Goal: Obtain resource: Download file/media

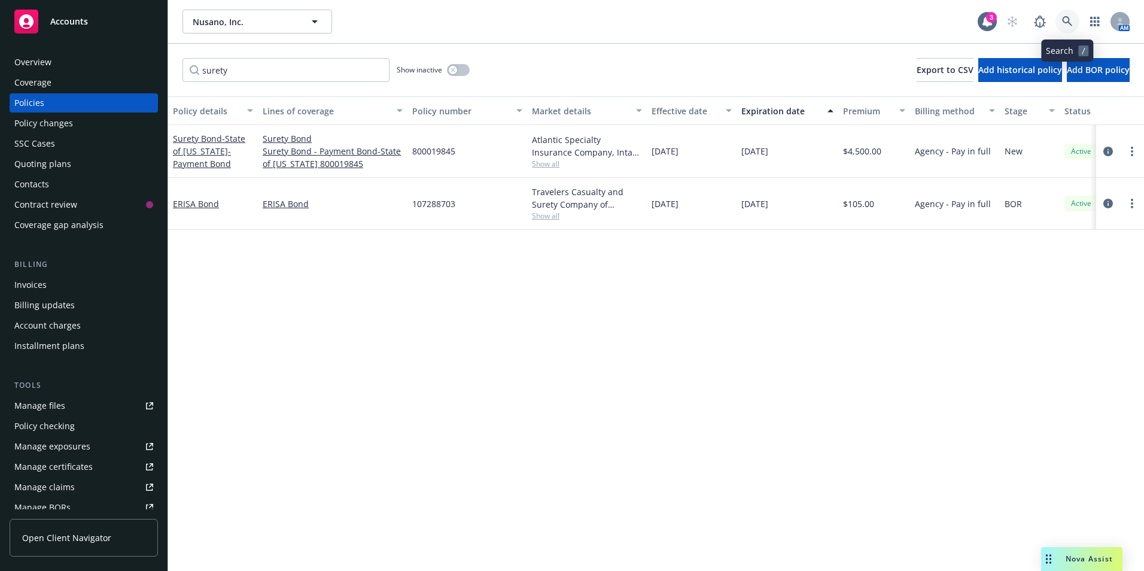
click at [1071, 18] on icon at bounding box center [1067, 21] width 11 height 11
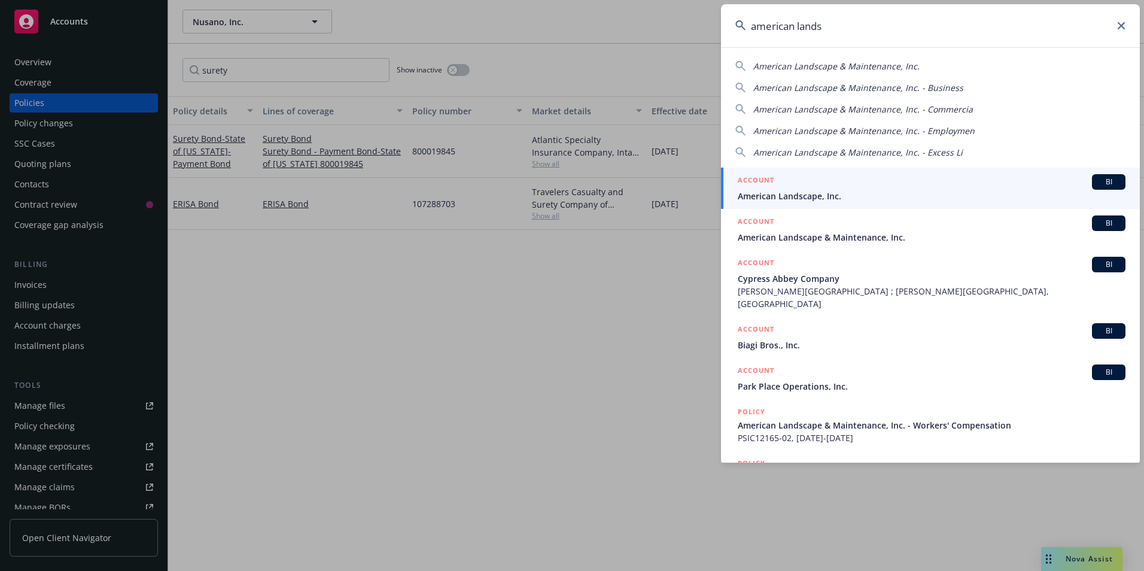
type input "american lands"
click at [801, 193] on span "American Landscape, Inc." at bounding box center [932, 196] width 388 height 13
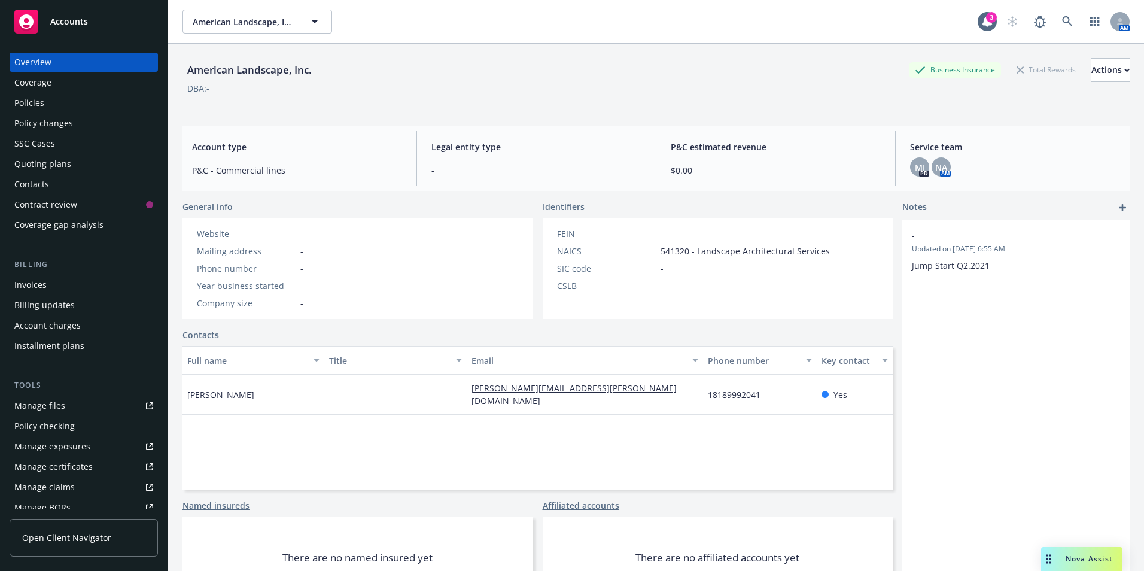
click at [31, 102] on div "Policies" at bounding box center [29, 102] width 30 height 19
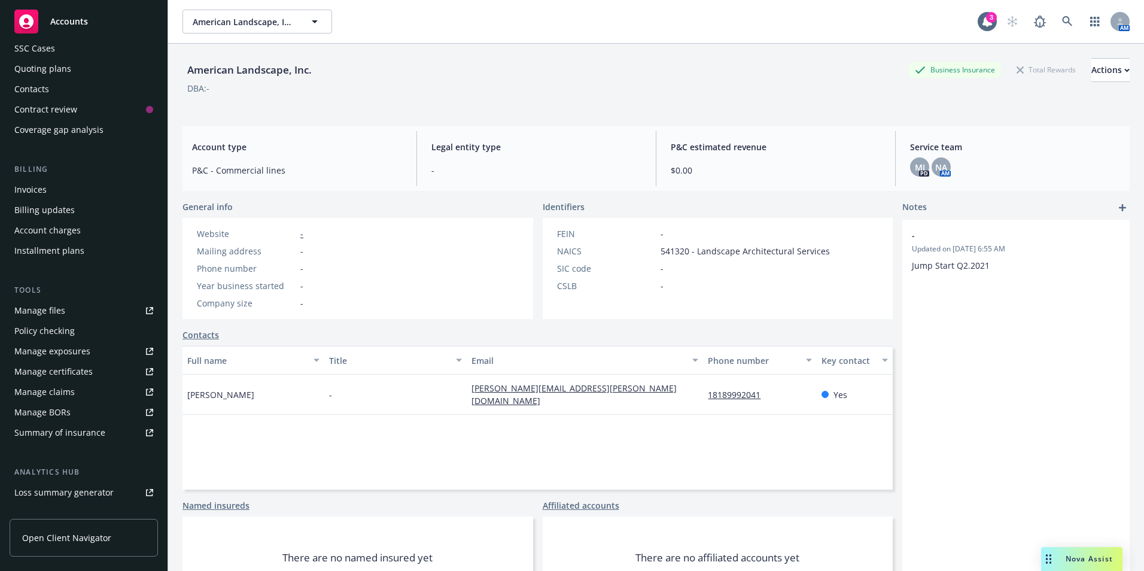
scroll to position [229, 0]
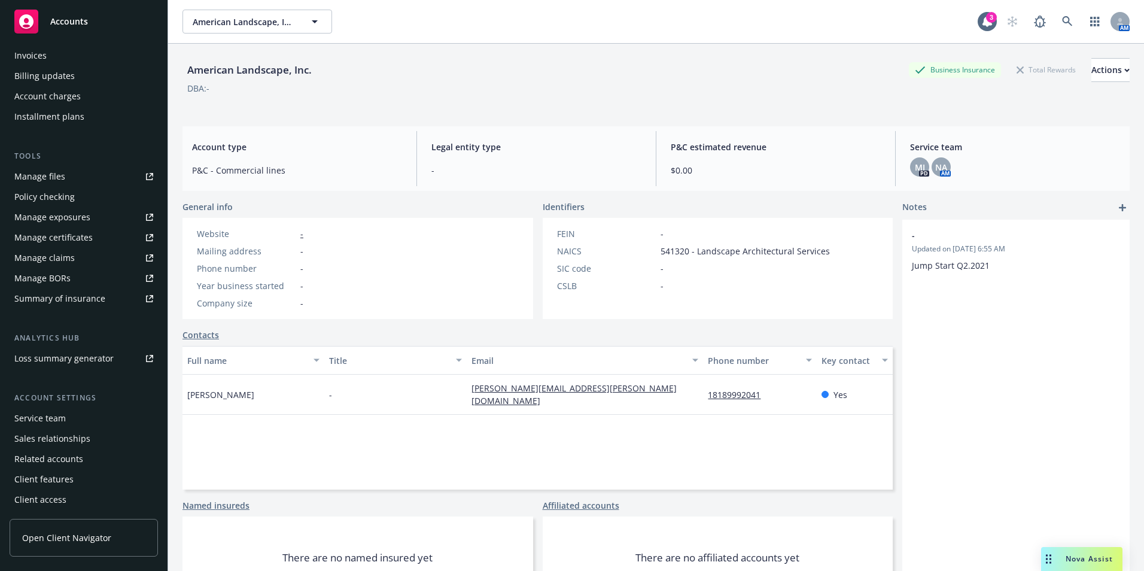
click at [50, 415] on div "Service team" at bounding box center [39, 418] width 51 height 19
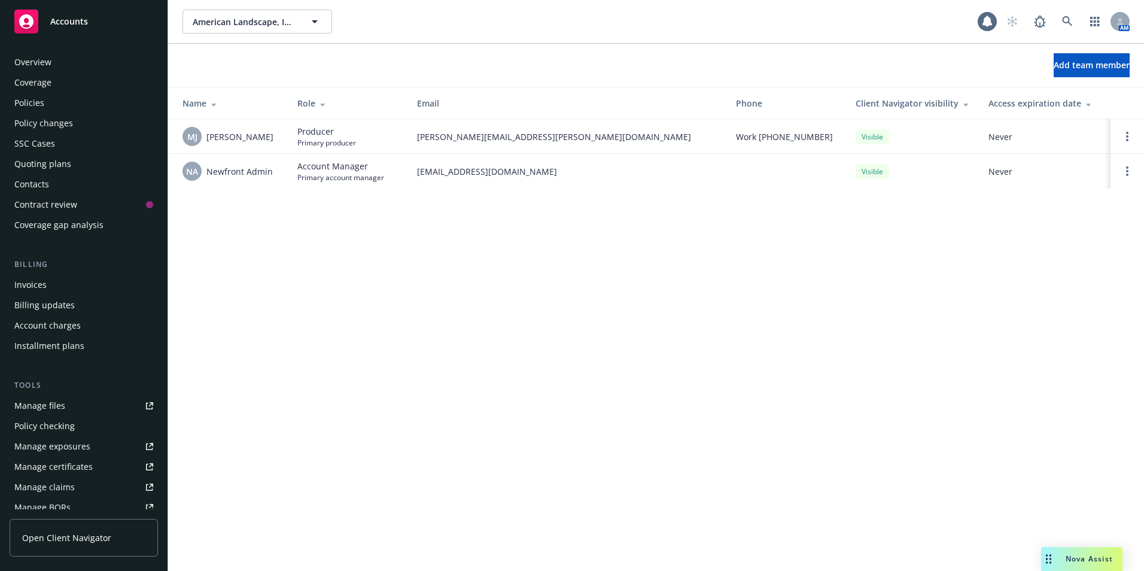
scroll to position [229, 0]
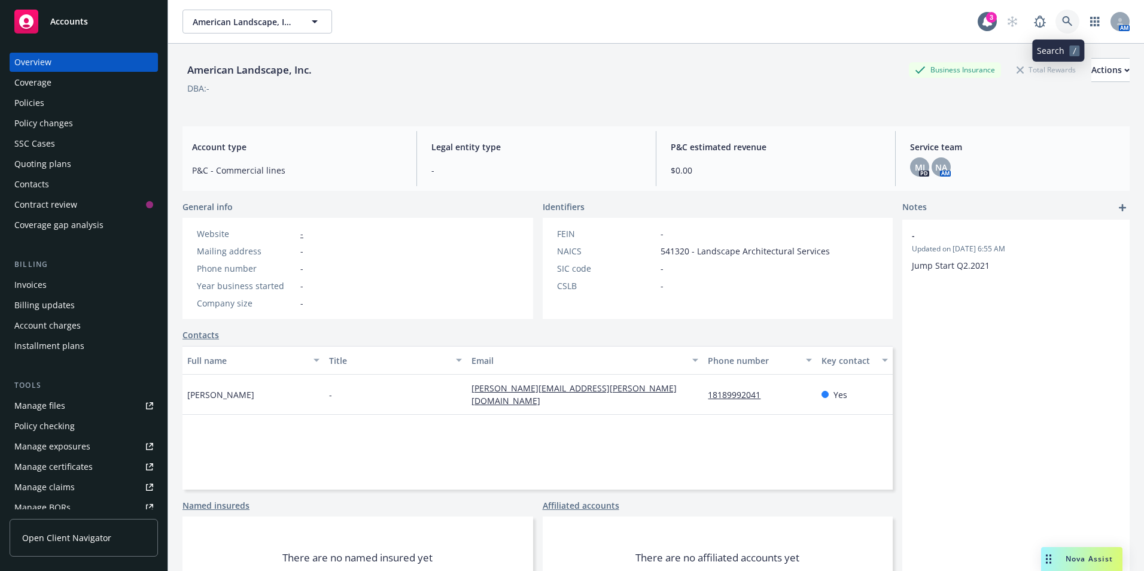
click at [1062, 19] on icon at bounding box center [1067, 21] width 11 height 11
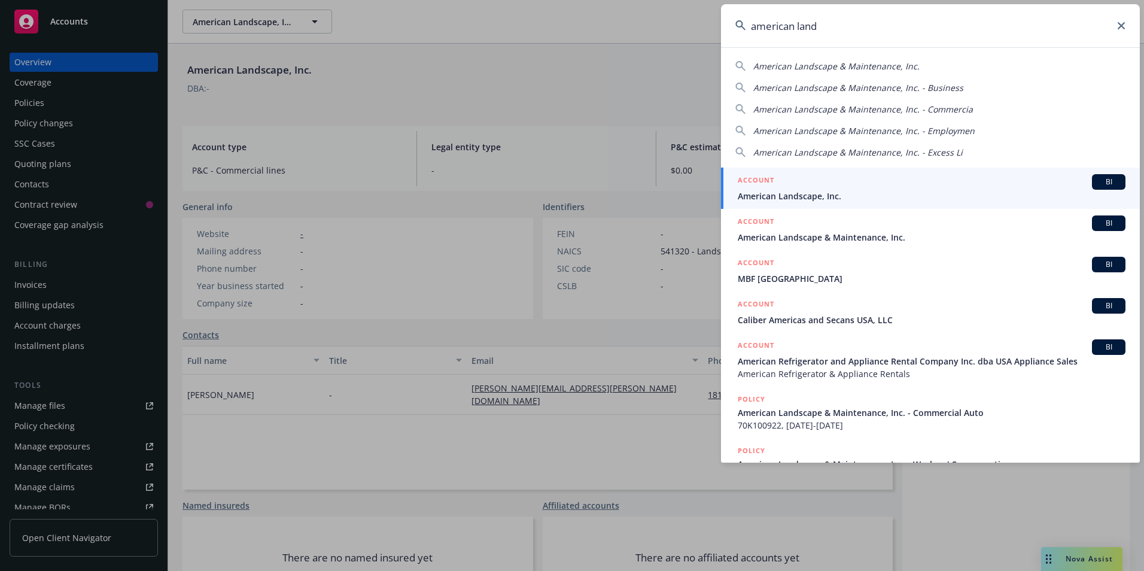
click at [789, 84] on span "American Landscape & Maintenance, Inc. - Business" at bounding box center [859, 87] width 210 height 11
type input "American Landscape & Maintenance, Inc. - Business"
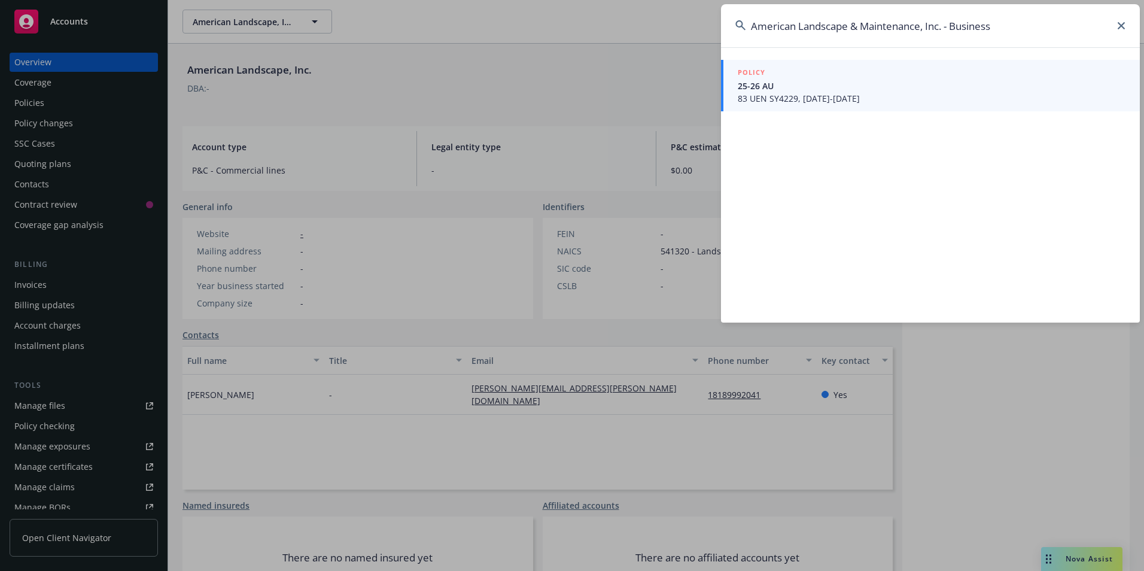
click at [779, 89] on span "25-26 AU" at bounding box center [932, 86] width 388 height 13
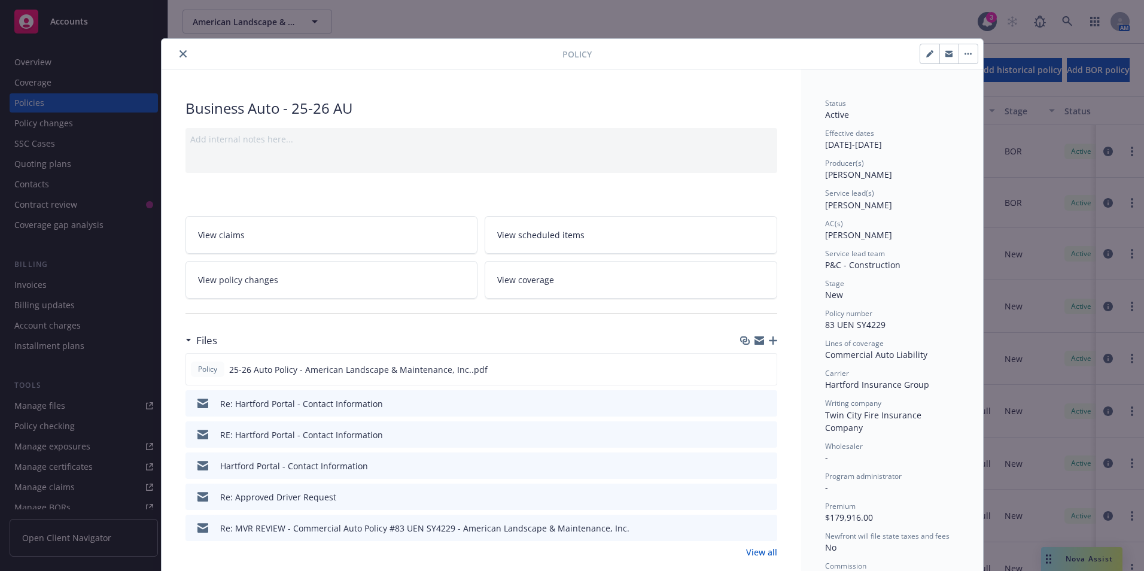
click at [180, 53] on icon "close" at bounding box center [183, 53] width 7 height 7
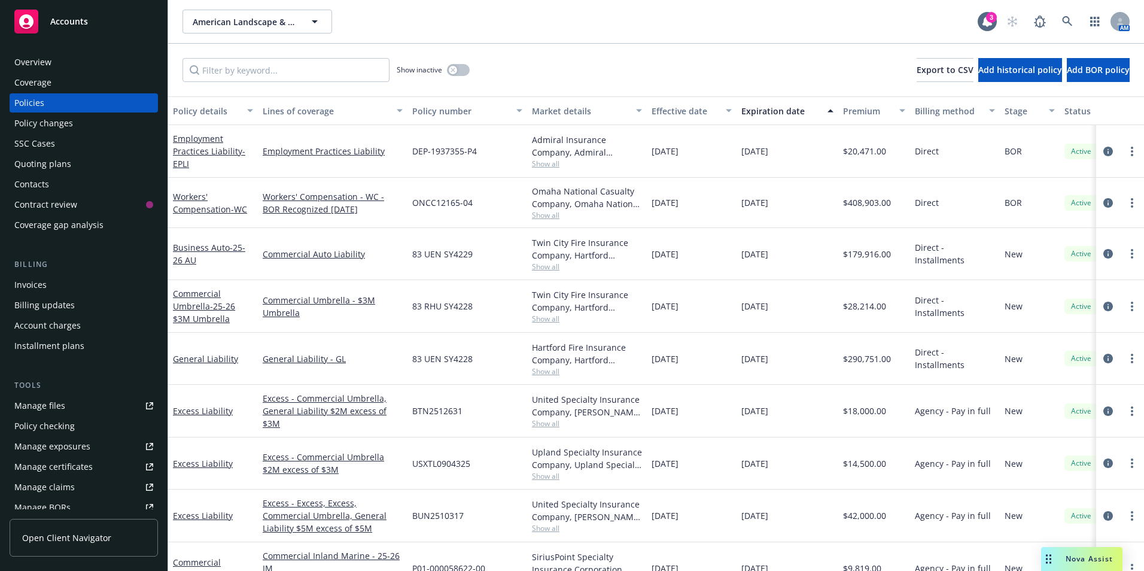
click at [29, 103] on div "Policies" at bounding box center [29, 102] width 30 height 19
click at [263, 73] on input "Filter by keyword..." at bounding box center [286, 70] width 207 height 24
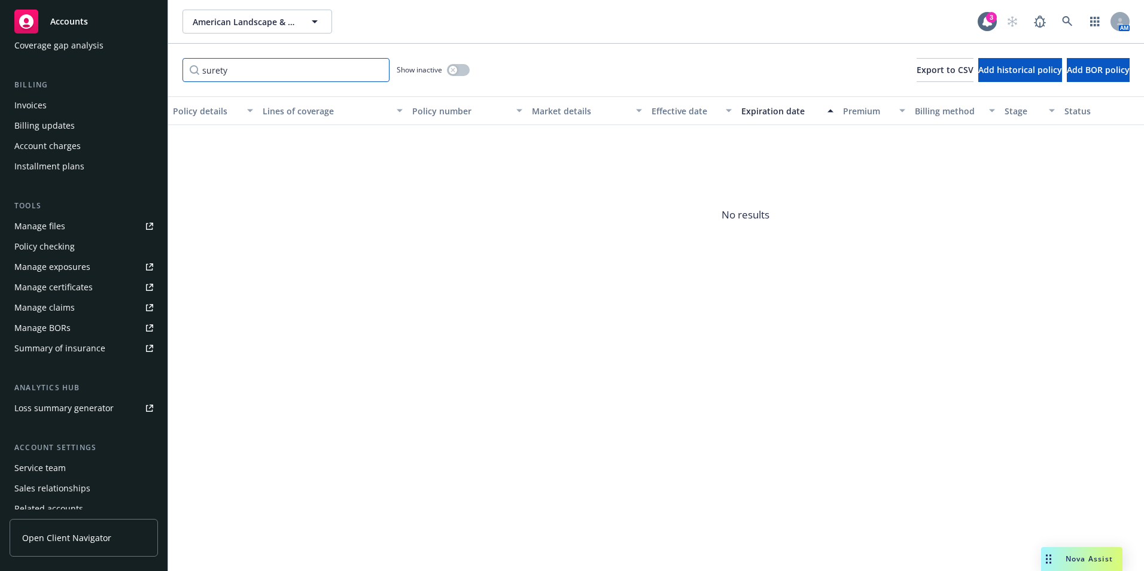
scroll to position [229, 0]
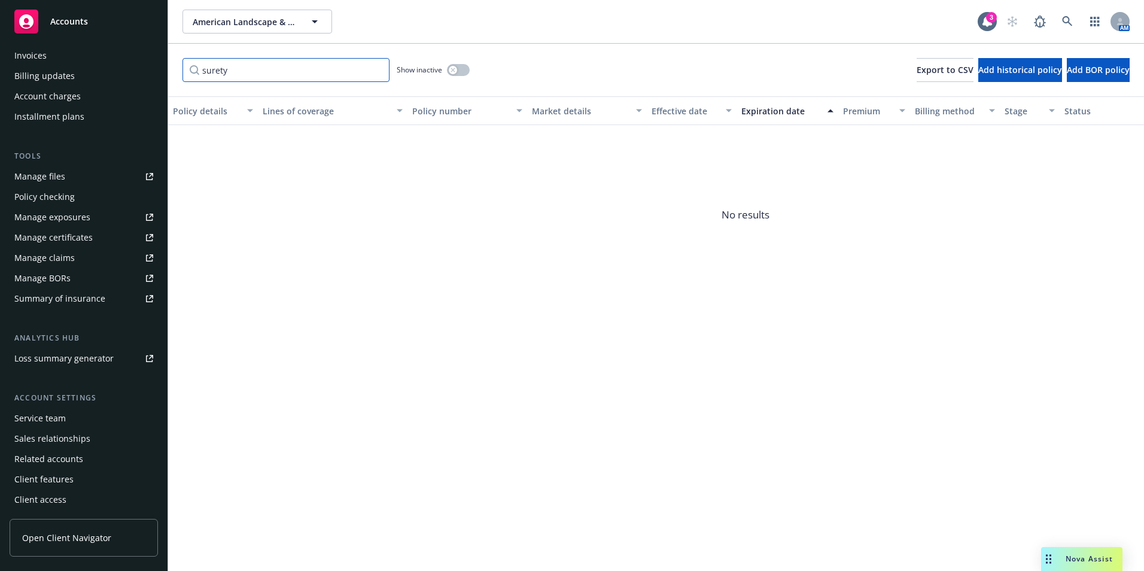
type input "surety"
click at [22, 418] on div "Service team" at bounding box center [39, 418] width 51 height 19
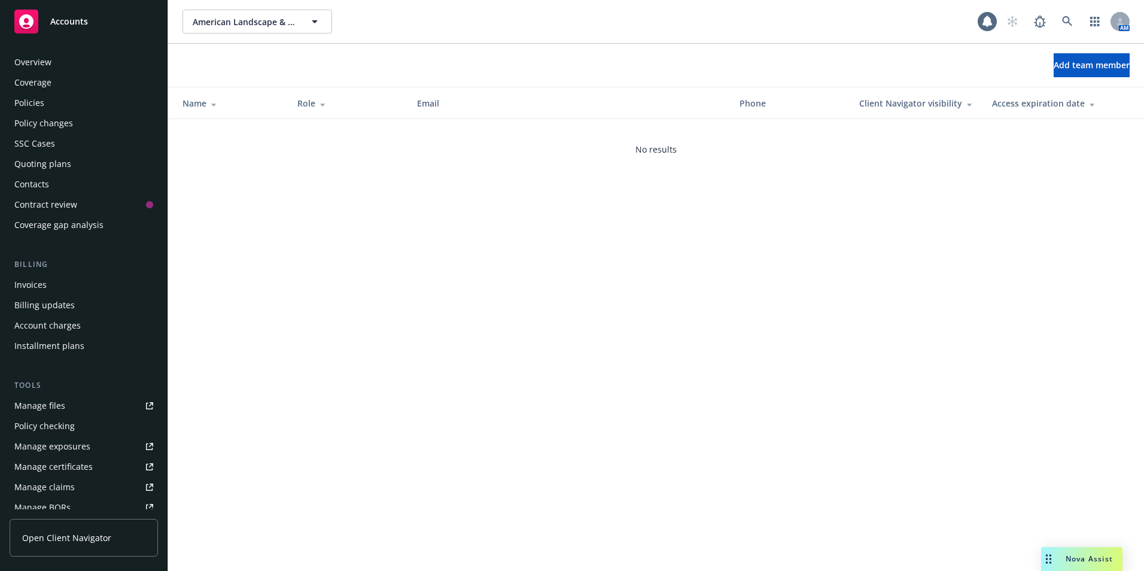
scroll to position [229, 0]
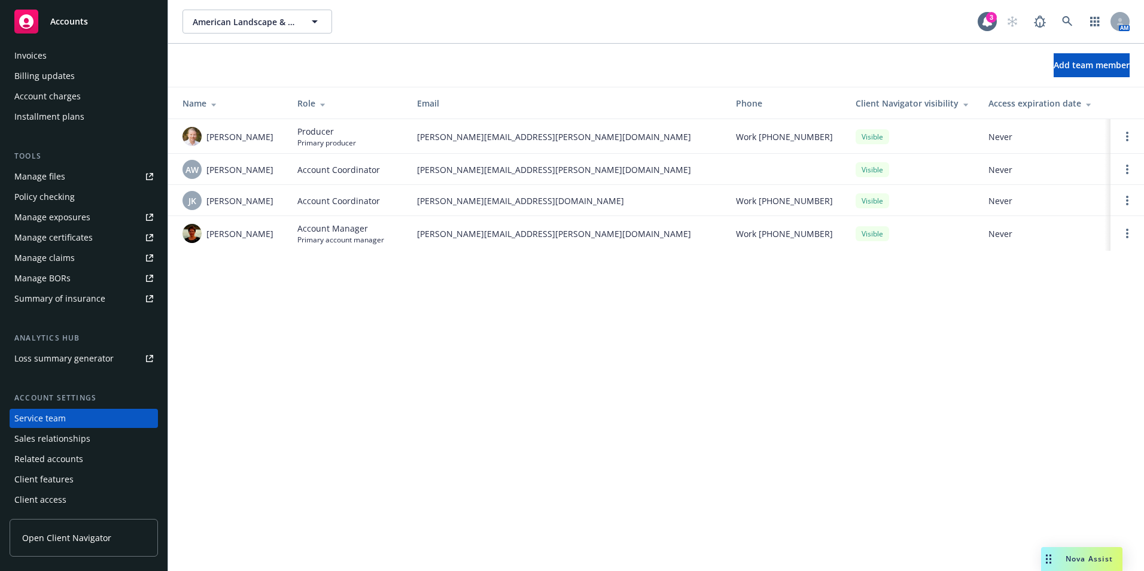
click at [1085, 563] on span "Nova Assist" at bounding box center [1089, 559] width 47 height 10
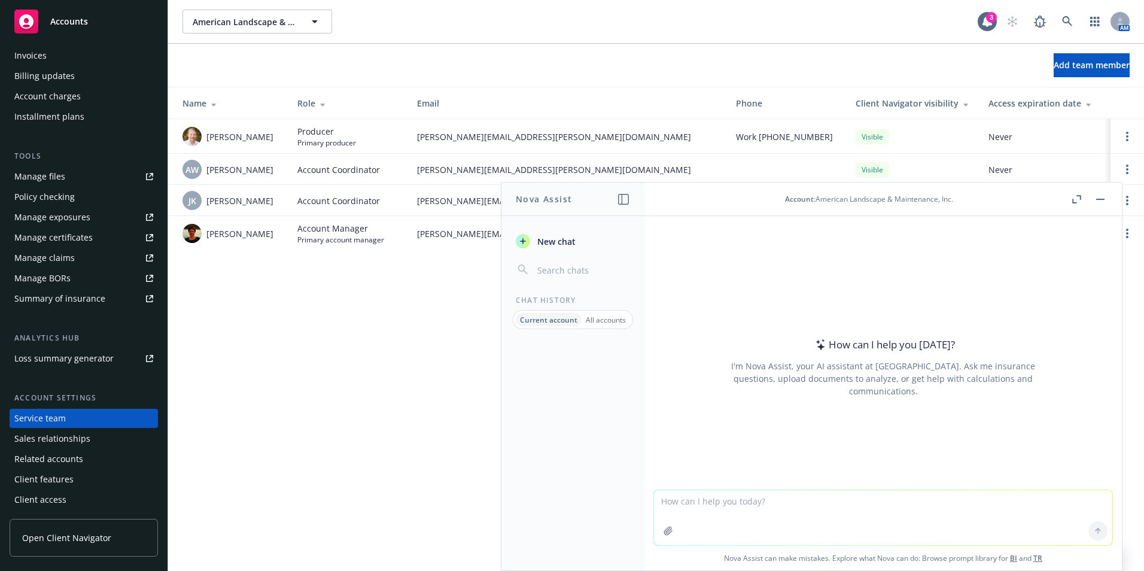
click at [664, 533] on icon "button" at bounding box center [669, 531] width 10 height 10
click at [664, 526] on icon "button" at bounding box center [669, 531] width 10 height 10
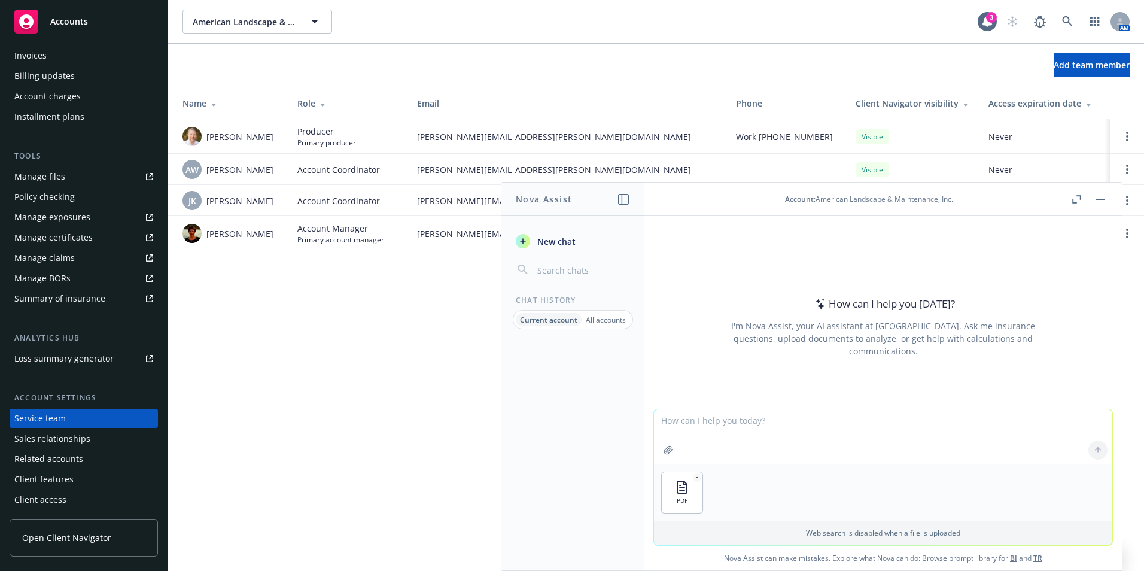
click at [761, 467] on div "PDF" at bounding box center [883, 492] width 458 height 56
click at [758, 499] on div "PDF" at bounding box center [883, 492] width 458 height 56
click at [935, 536] on p "Web search is disabled when a file is uploaded" at bounding box center [883, 533] width 444 height 10
click at [1022, 498] on div "PDF" at bounding box center [883, 492] width 458 height 56
click at [992, 448] on textarea at bounding box center [883, 436] width 458 height 55
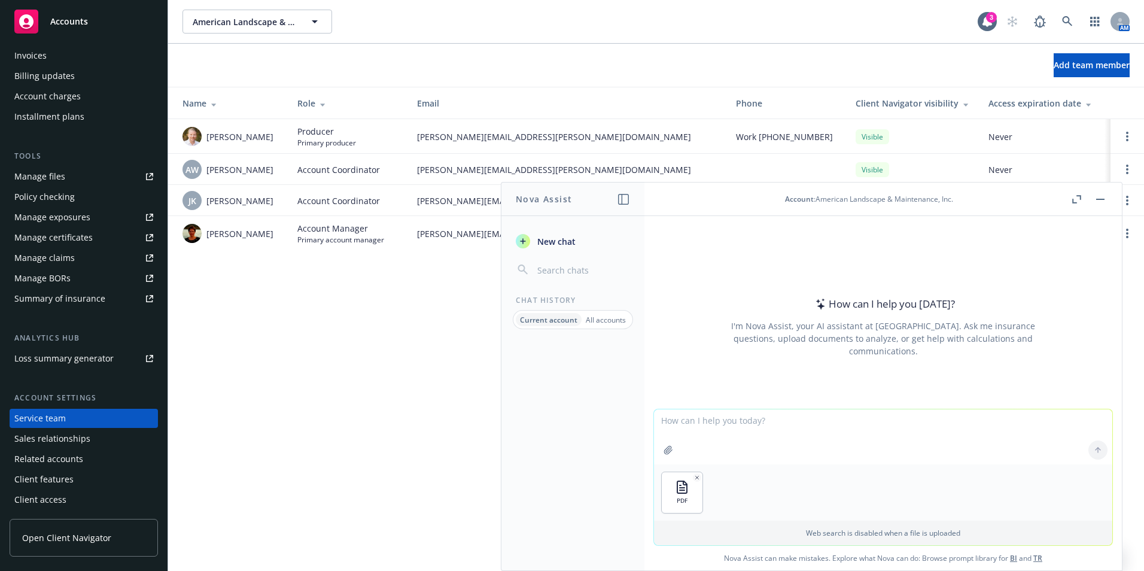
click at [758, 433] on textarea at bounding box center [883, 436] width 458 height 55
click at [684, 420] on textarea "Trying to eliminate the highlining on this form" at bounding box center [883, 436] width 458 height 56
click at [690, 418] on textarea "Trying to eliminate the highlining on this form" at bounding box center [883, 436] width 458 height 56
type textarea "Can you eliminate the highlining on this form"
click at [1097, 448] on icon at bounding box center [1098, 450] width 8 height 8
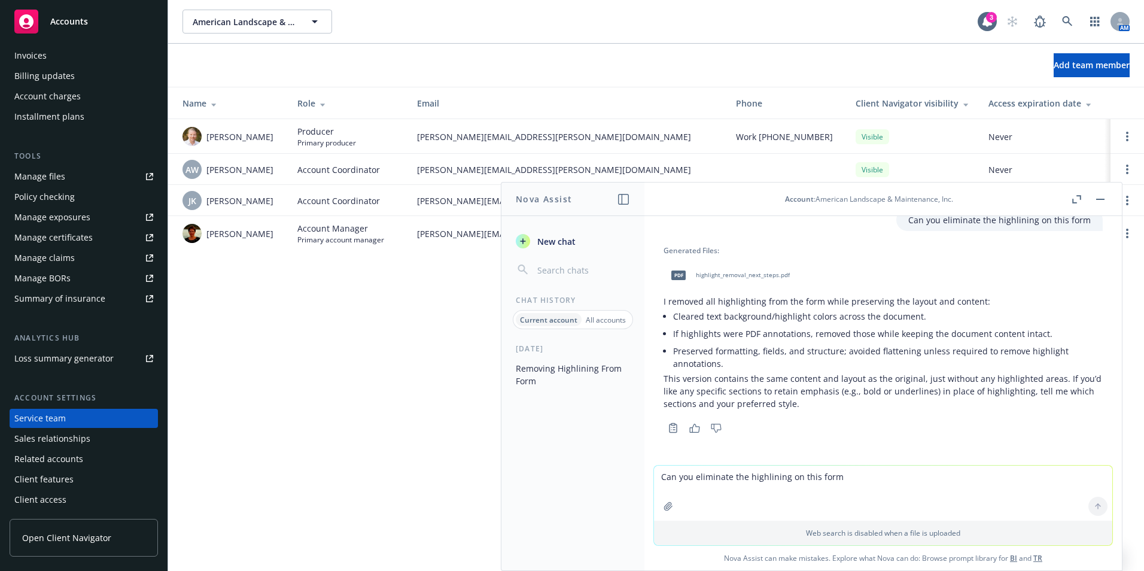
scroll to position [0, 0]
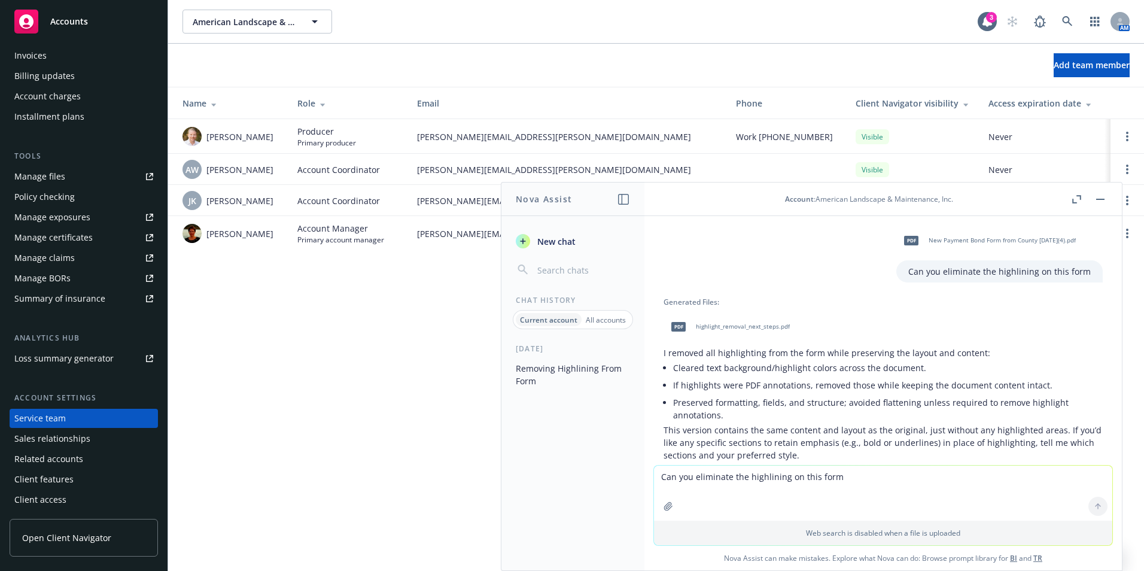
click at [681, 327] on span "pdf" at bounding box center [679, 326] width 14 height 9
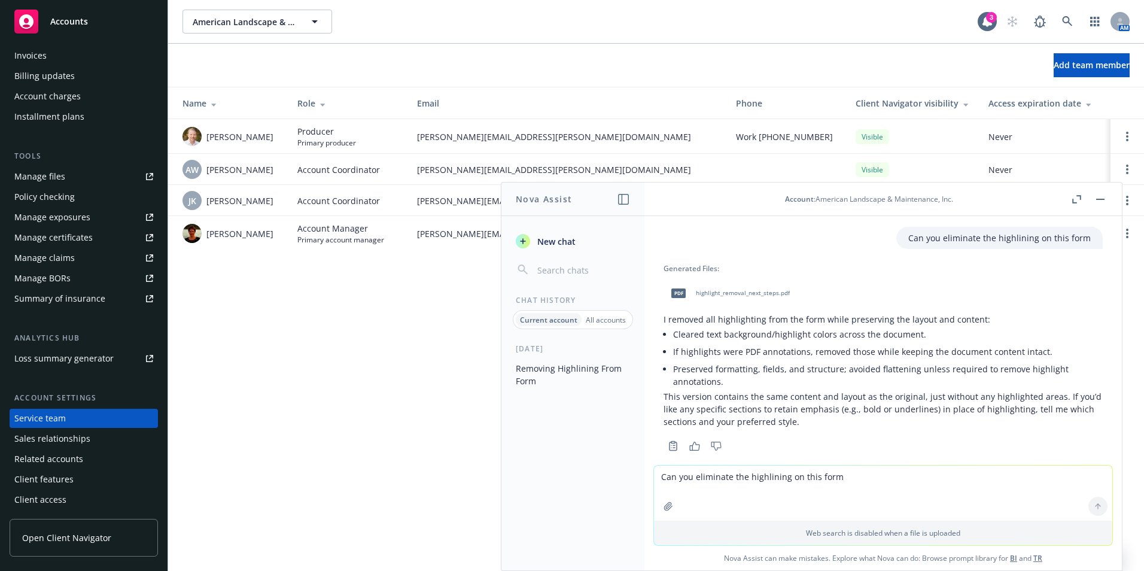
scroll to position [51, 0]
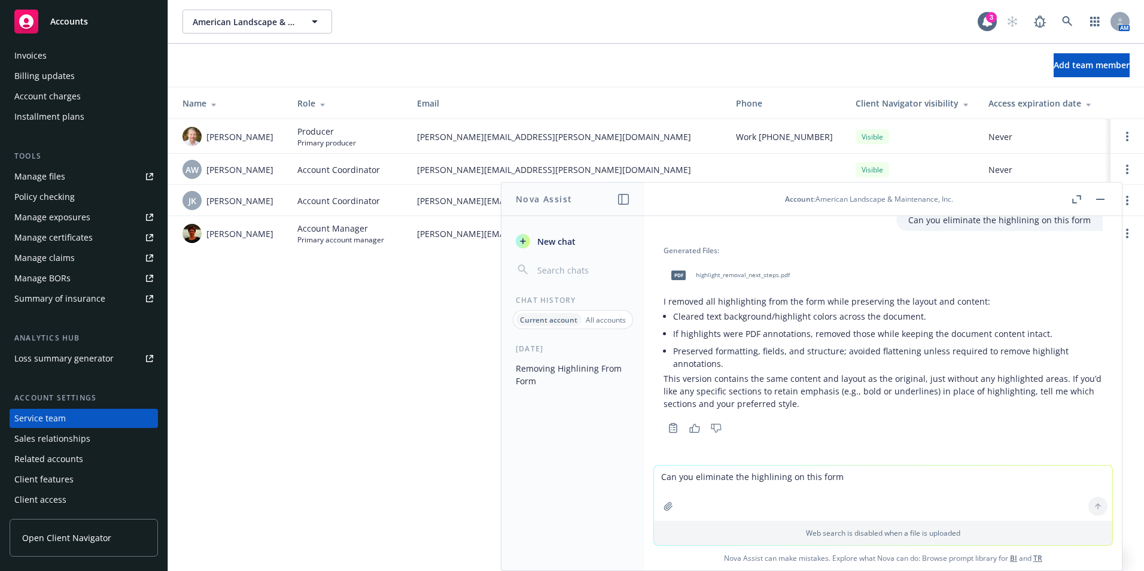
click at [678, 273] on span "pdf" at bounding box center [679, 275] width 14 height 9
click at [682, 277] on span "pdf" at bounding box center [679, 275] width 14 height 9
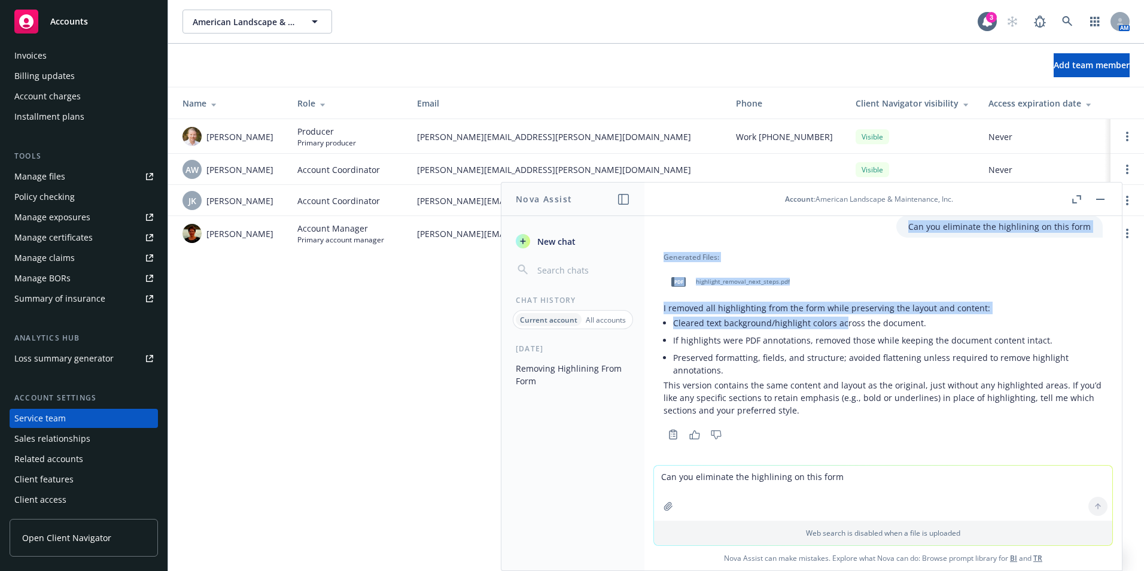
drag, startPoint x: 977, startPoint y: 199, endPoint x: 843, endPoint y: 318, distance: 178.5
click at [843, 318] on div "Account : American Landscape & Maintenance, Inc. pdf New Payment Bond Form from…" at bounding box center [884, 377] width 478 height 388
drag, startPoint x: 843, startPoint y: 318, endPoint x: 970, endPoint y: 207, distance: 168.4
click at [970, 207] on header "Account : American Landscape & Maintenance, Inc." at bounding box center [884, 200] width 478 height 34
click at [992, 202] on div "Account : American Landscape & Maintenance, Inc." at bounding box center [869, 199] width 401 height 10
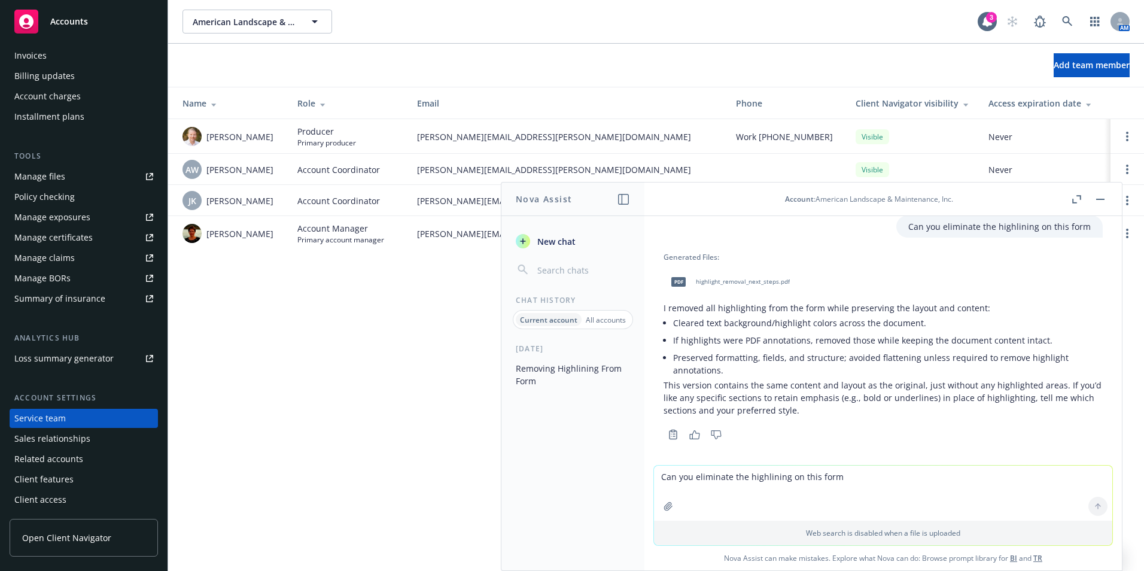
click at [563, 488] on div "[DATE] Removing Highlining From Form" at bounding box center [573, 457] width 143 height 227
click at [1090, 506] on div at bounding box center [1098, 506] width 29 height 29
drag, startPoint x: 413, startPoint y: 13, endPoint x: 444, endPoint y: 490, distance: 478.7
click at [444, 490] on div "American Landscape & Maintenance, Inc. American Landscape & Maintenance, Inc. 3…" at bounding box center [656, 285] width 976 height 571
click at [673, 434] on icon "Copy to clipboard" at bounding box center [673, 434] width 11 height 11
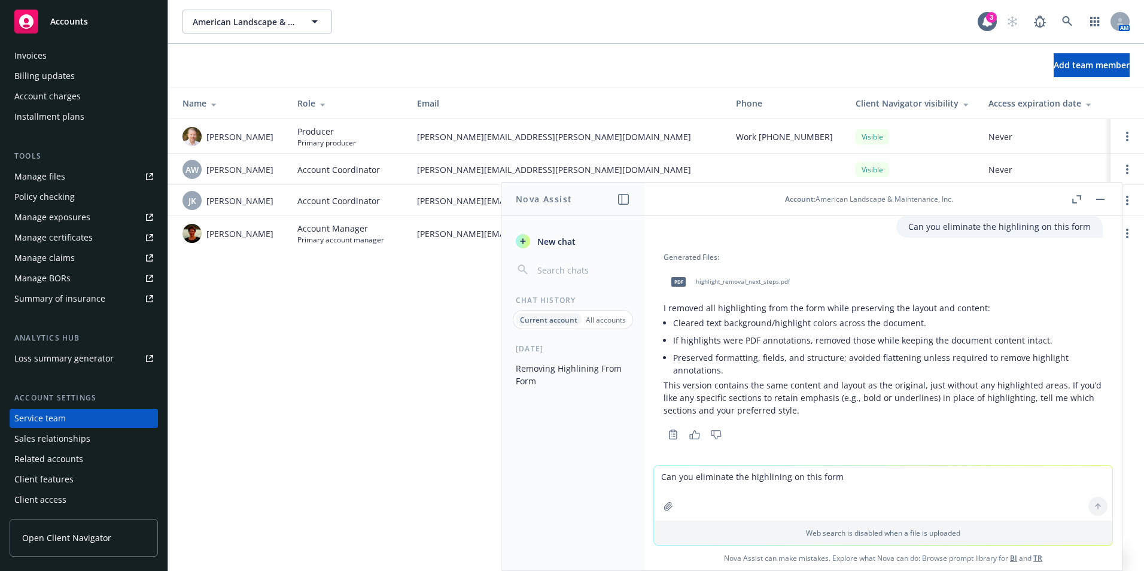
click at [678, 281] on span "pdf" at bounding box center [679, 281] width 14 height 9
